Goal: Task Accomplishment & Management: Use online tool/utility

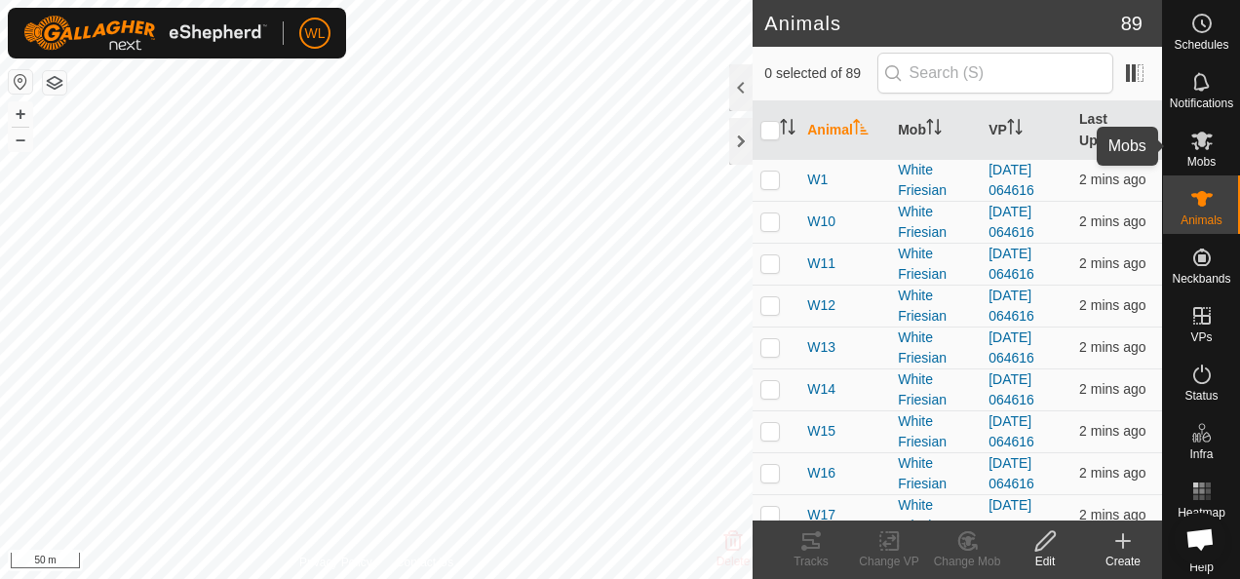
click at [1200, 162] on span "Mobs" at bounding box center [1201, 162] width 28 height 12
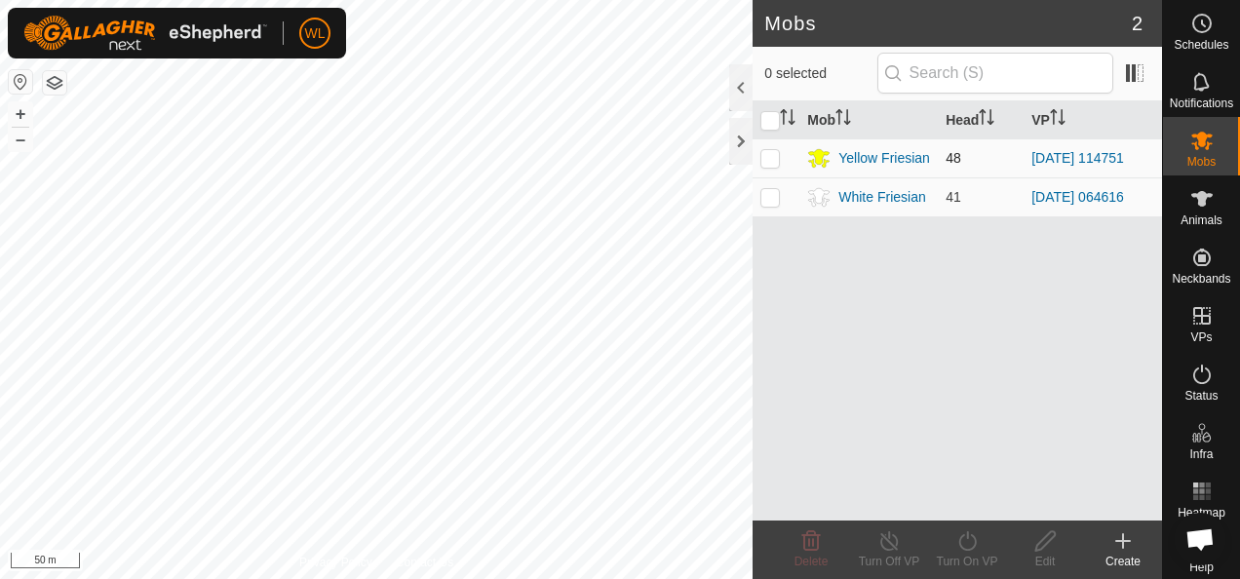
click at [774, 161] on p-checkbox at bounding box center [769, 158] width 19 height 16
checkbox input "true"
click at [969, 546] on icon at bounding box center [967, 540] width 24 height 23
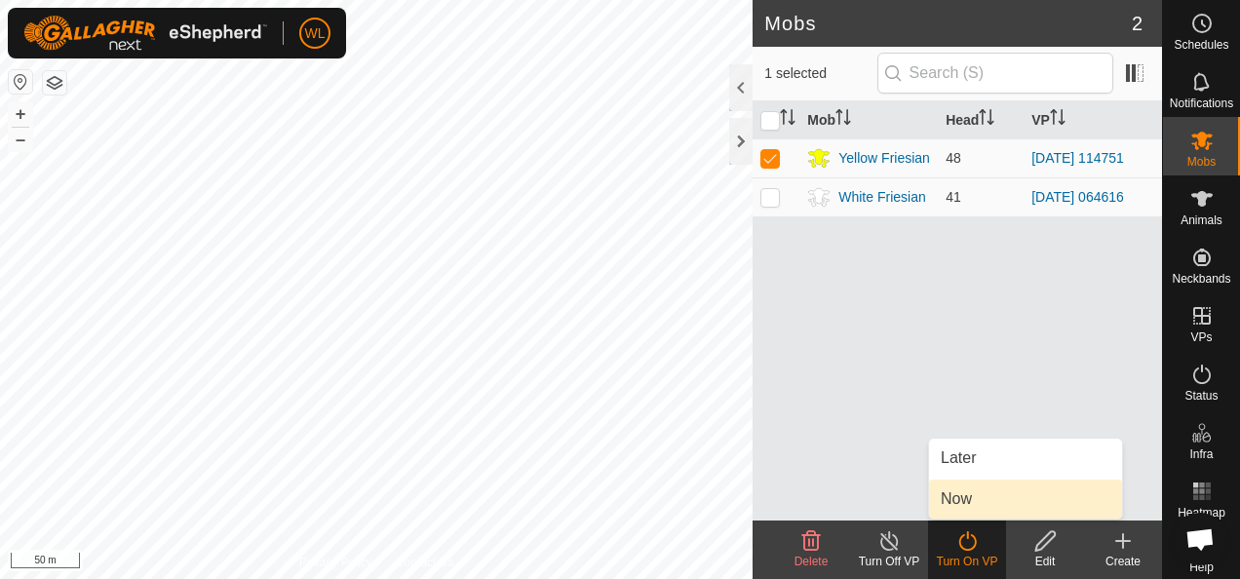
click at [961, 507] on link "Now" at bounding box center [1025, 499] width 193 height 39
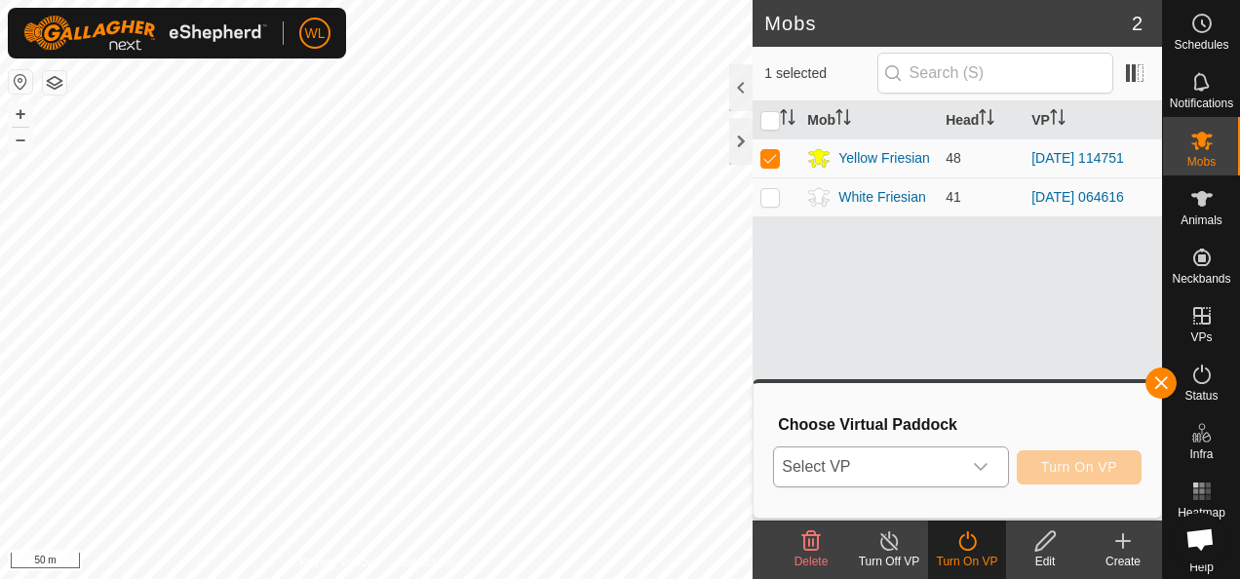
click at [854, 458] on span "Select VP" at bounding box center [867, 466] width 186 height 39
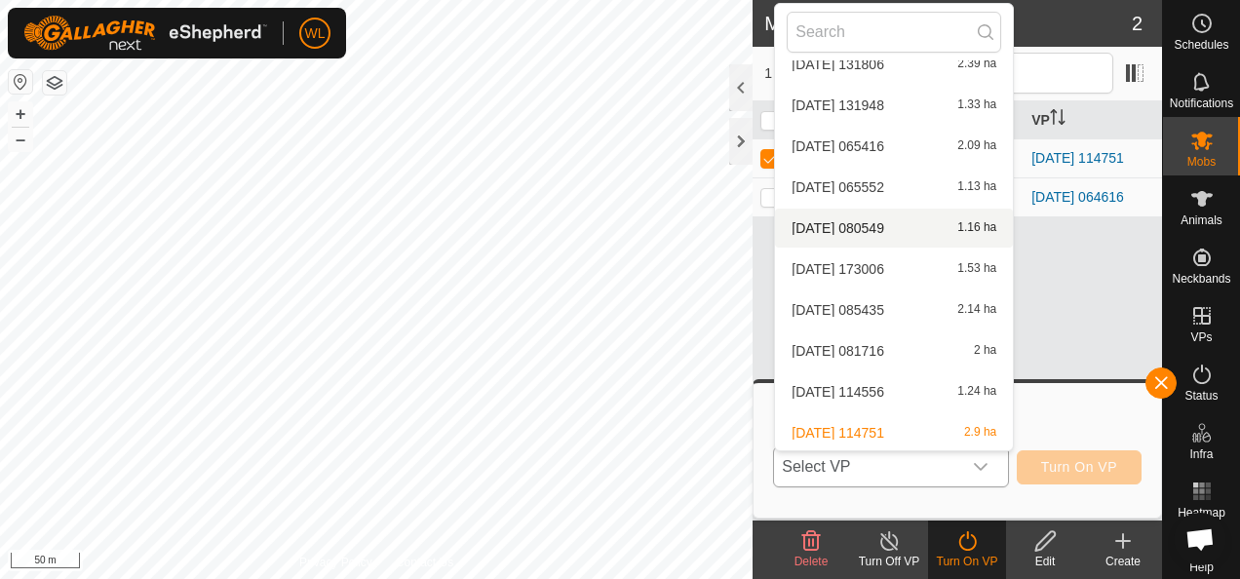
scroll to position [2118, 0]
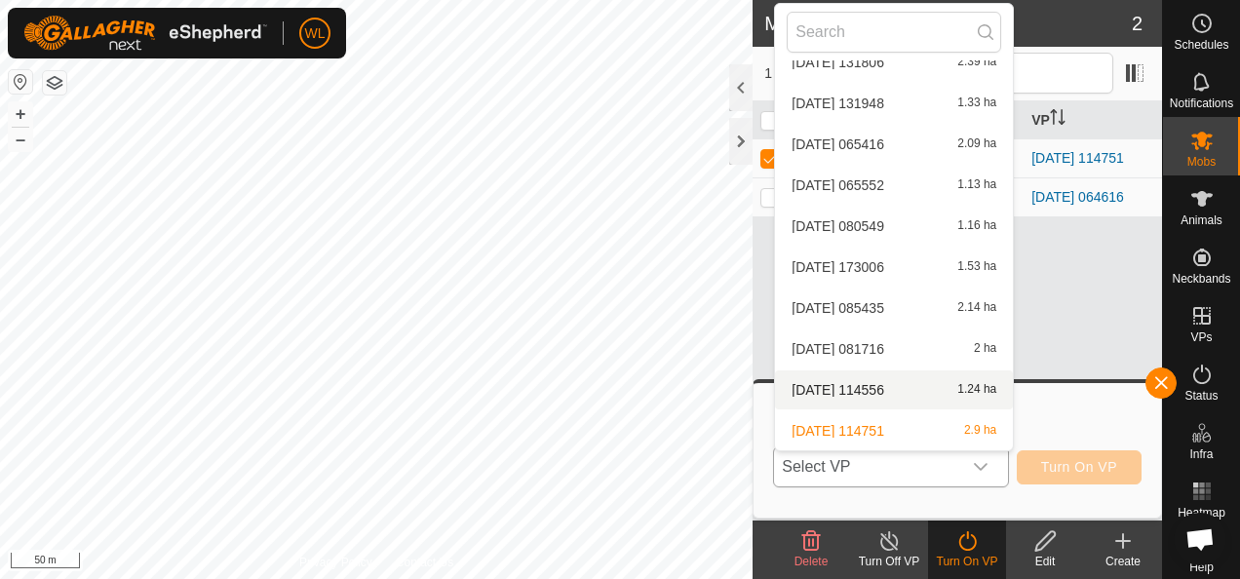
click at [908, 388] on li "2025-09-17 114556 1.24 ha" at bounding box center [894, 389] width 238 height 39
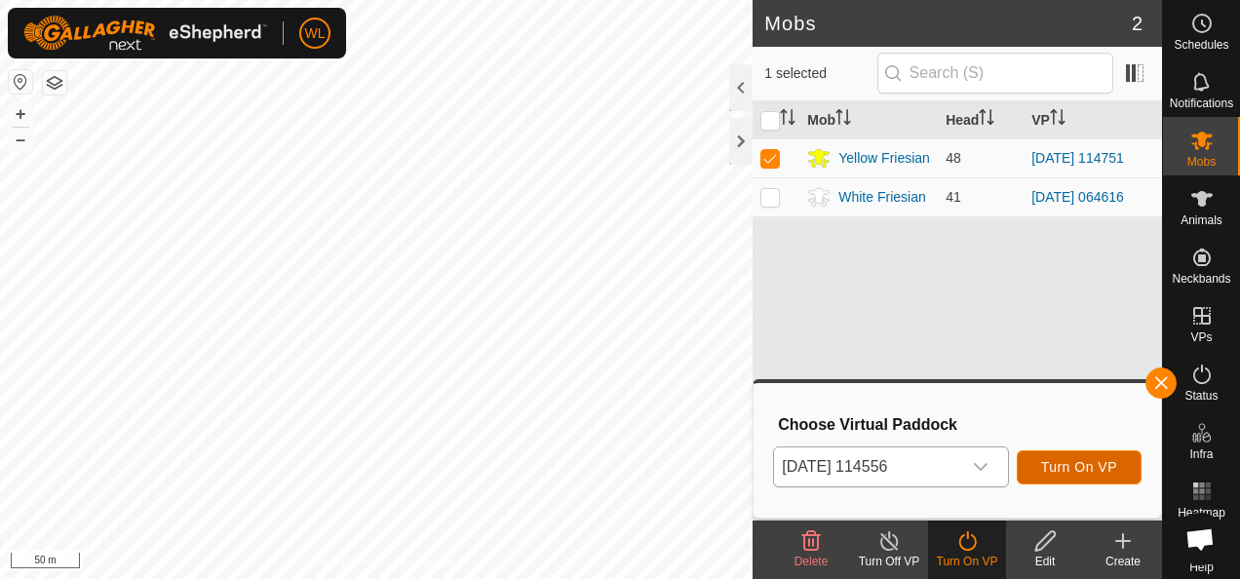
click at [1082, 477] on button "Turn On VP" at bounding box center [1079, 467] width 125 height 34
